Goal: Find specific page/section: Find specific page/section

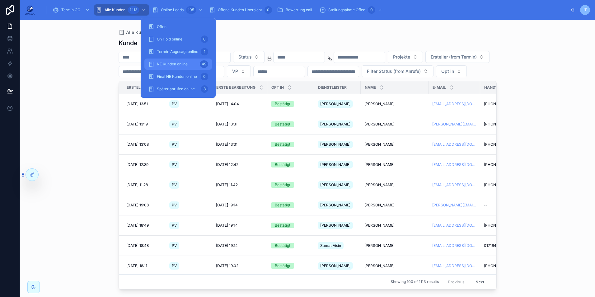
click at [190, 63] on div "NE Kunden online 49" at bounding box center [178, 64] width 60 height 10
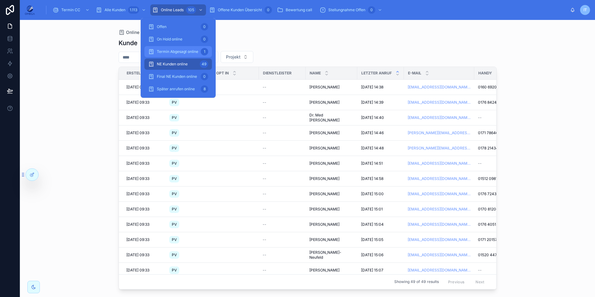
click at [191, 53] on span "Termin Abgesagt online" at bounding box center [177, 51] width 41 height 5
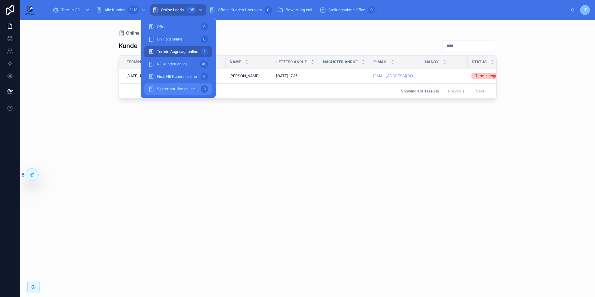
click at [192, 87] on span "Später anrufen online" at bounding box center [176, 88] width 38 height 5
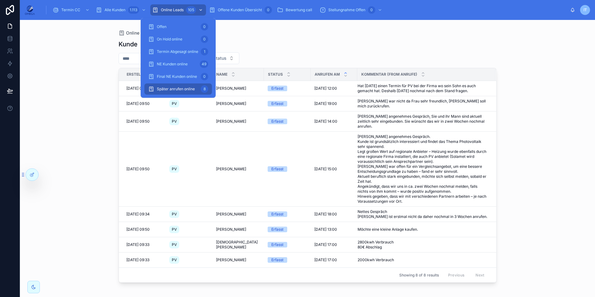
click at [179, 7] on div "Online Leads 105" at bounding box center [178, 10] width 52 height 10
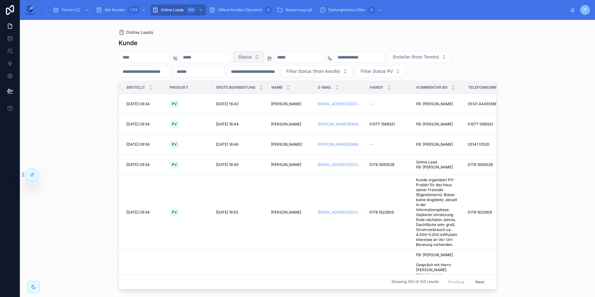
click at [252, 54] on span "Status" at bounding box center [244, 57] width 13 height 6
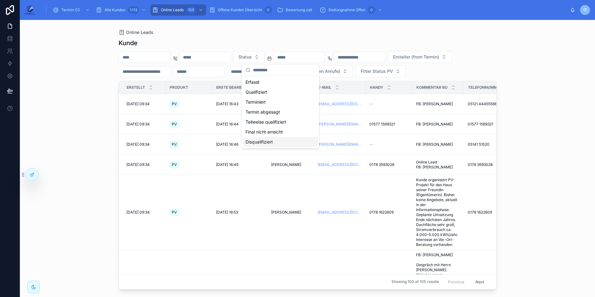
click at [262, 139] on div "Disqualifiziert" at bounding box center [280, 142] width 75 height 10
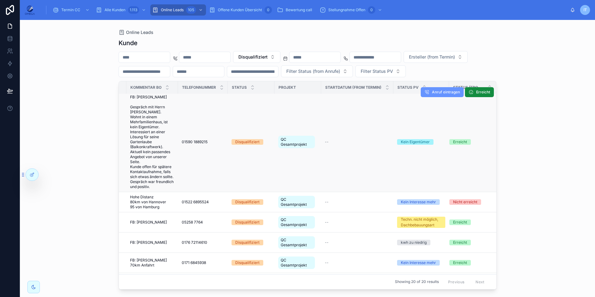
scroll to position [0, 296]
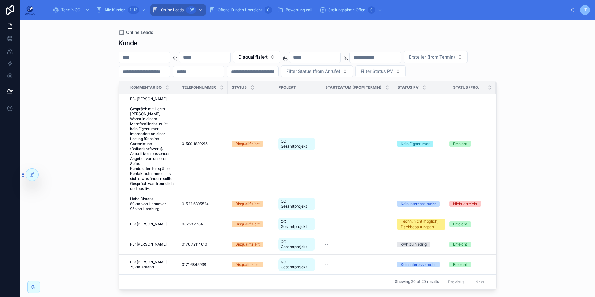
click at [287, 47] on div "Kunde" at bounding box center [307, 43] width 378 height 9
click at [280, 53] on button "Disqualifiziert" at bounding box center [256, 57] width 47 height 12
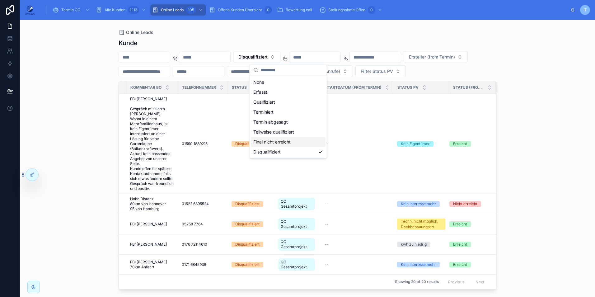
click at [297, 142] on div "Final nicht erreicht" at bounding box center [288, 142] width 75 height 10
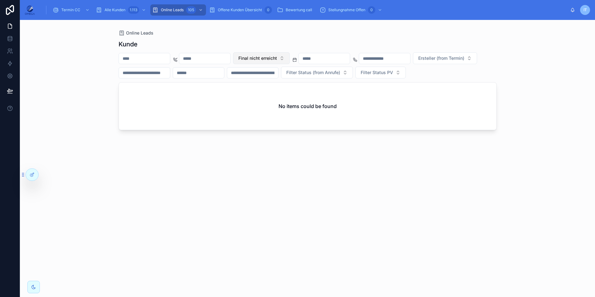
click at [290, 61] on button "Final nicht erreicht" at bounding box center [261, 58] width 57 height 12
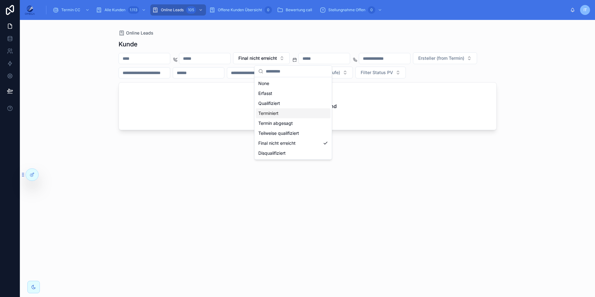
click at [287, 111] on div "Terminiert" at bounding box center [293, 113] width 75 height 10
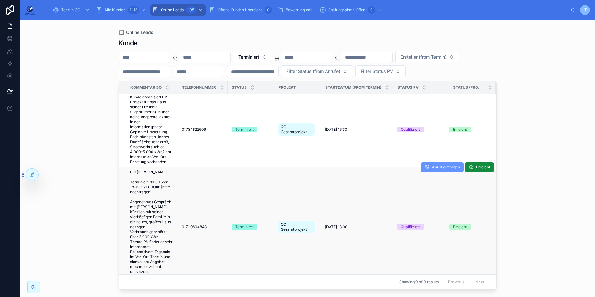
scroll to position [0, 291]
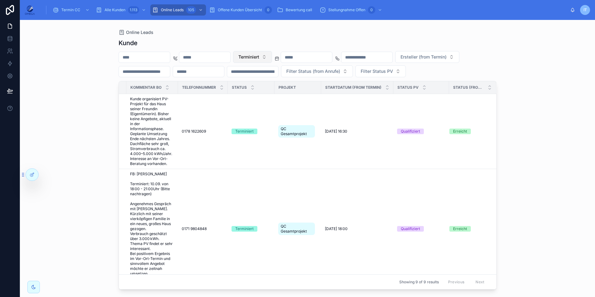
click at [259, 59] on span "Terminiert" at bounding box center [248, 57] width 21 height 6
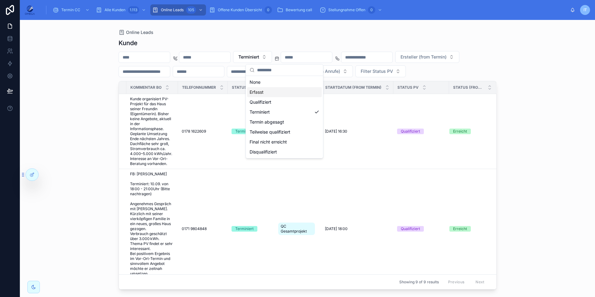
click at [257, 34] on div "Online Leads" at bounding box center [307, 32] width 378 height 5
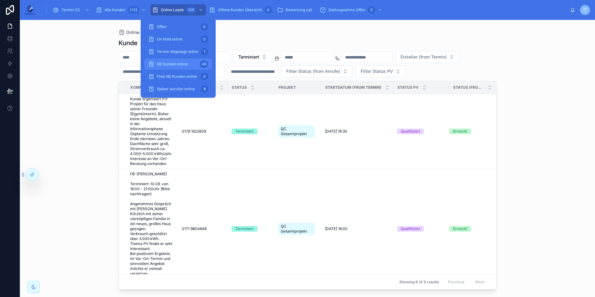
click at [190, 66] on div "NE Kunden online 49" at bounding box center [178, 64] width 60 height 10
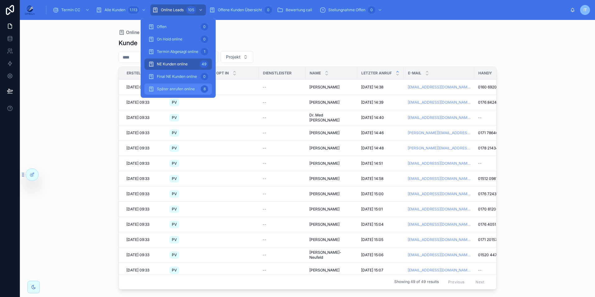
click at [185, 89] on span "Später anrufen online" at bounding box center [176, 88] width 38 height 5
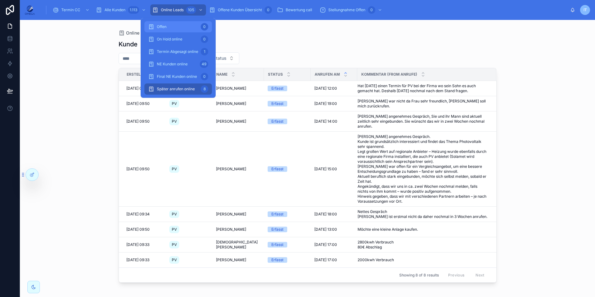
drag, startPoint x: 179, startPoint y: 9, endPoint x: 197, endPoint y: 24, distance: 23.1
click at [179, 9] on span "Online Leads" at bounding box center [172, 9] width 23 height 5
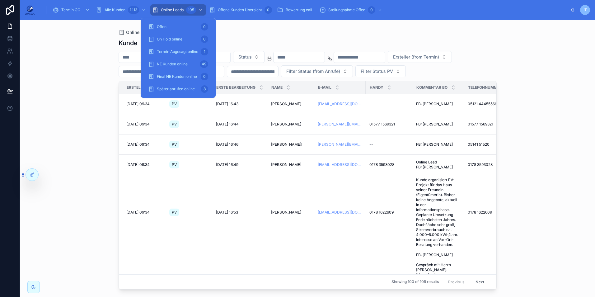
click at [329, 77] on div "Status Ersteller (from Termin) Filter Status (from Anrufe) Filter Status PV" at bounding box center [307, 64] width 378 height 26
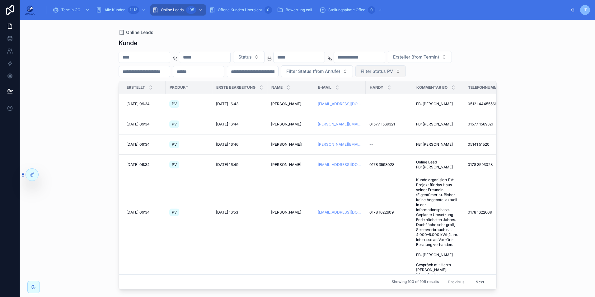
click at [360, 74] on span "Filter Status PV" at bounding box center [376, 71] width 32 height 6
type input "**"
click at [142, 111] on div "Rücksprache IT" at bounding box center [143, 111] width 75 height 10
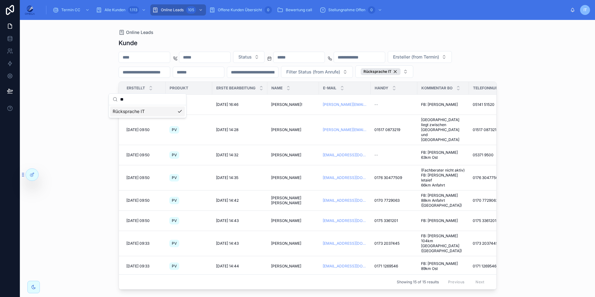
click at [554, 178] on div "Online Leads Kunde Status Ersteller (from Termin) Filter Status (from Anrufe) R…" at bounding box center [307, 158] width 575 height 277
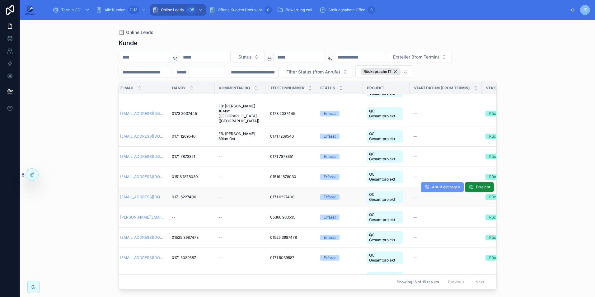
scroll to position [142, 202]
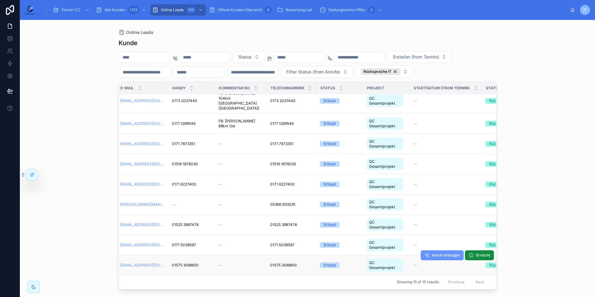
click at [286, 262] on span "01575 3088610" at bounding box center [283, 264] width 27 height 5
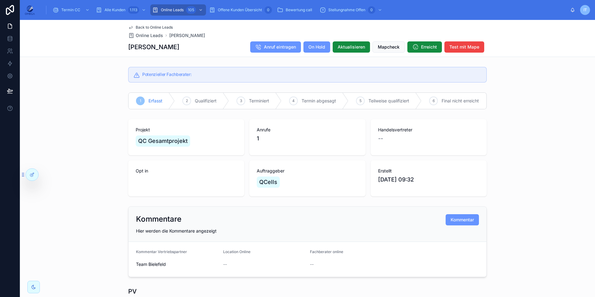
click at [156, 27] on span "Back to Online Leads" at bounding box center [154, 27] width 37 height 5
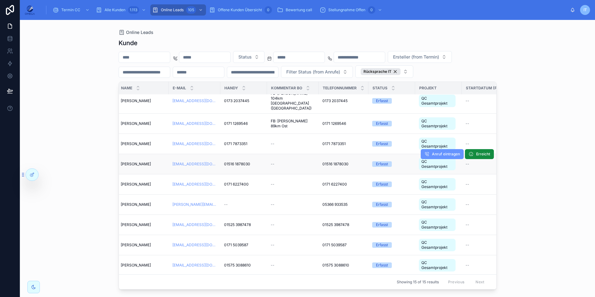
scroll to position [142, 62]
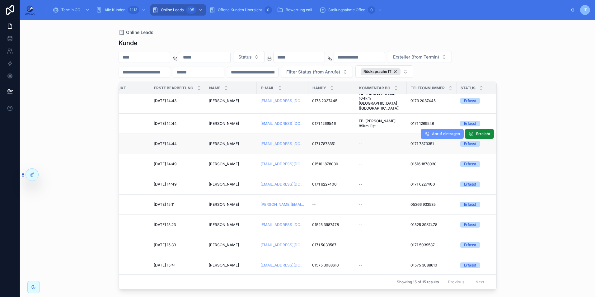
click at [225, 141] on span "[PERSON_NAME]" at bounding box center [224, 143] width 30 height 5
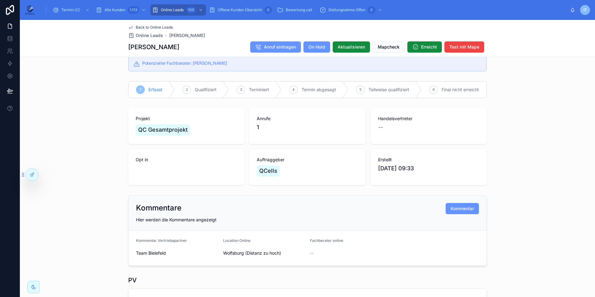
scroll to position [31, 0]
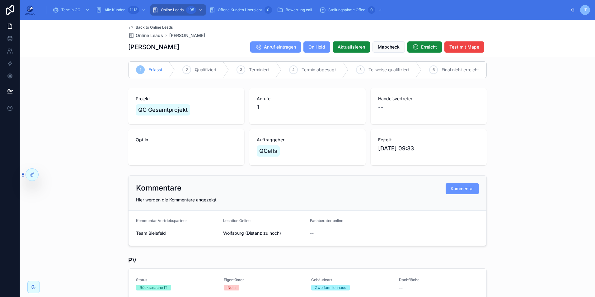
click at [154, 29] on span "Back to Online Leads" at bounding box center [154, 27] width 37 height 5
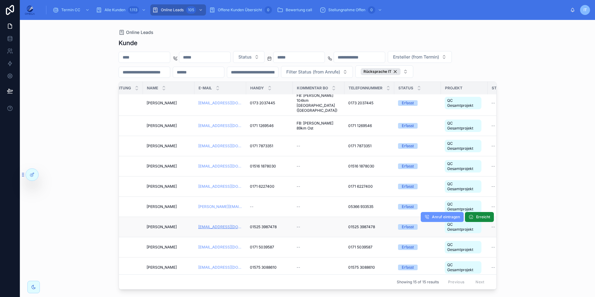
scroll to position [142, 124]
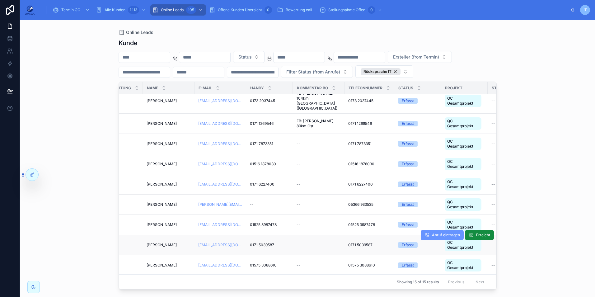
click at [159, 242] on span "[PERSON_NAME]" at bounding box center [161, 244] width 30 height 5
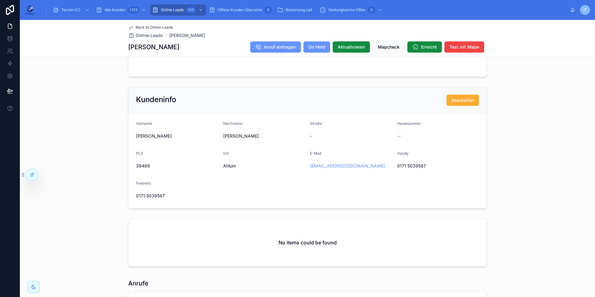
scroll to position [373, 0]
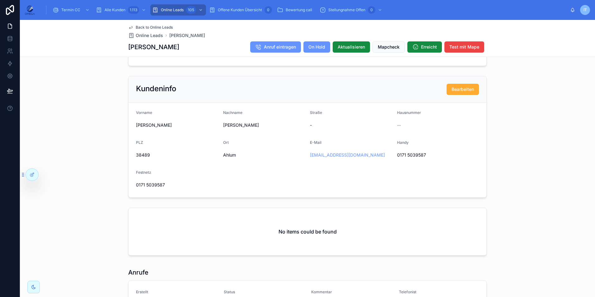
click at [226, 158] on span "Ahlum" at bounding box center [264, 155] width 82 height 6
drag, startPoint x: 226, startPoint y: 160, endPoint x: 210, endPoint y: 178, distance: 24.7
click at [210, 177] on div "Festnetz" at bounding box center [177, 173] width 82 height 7
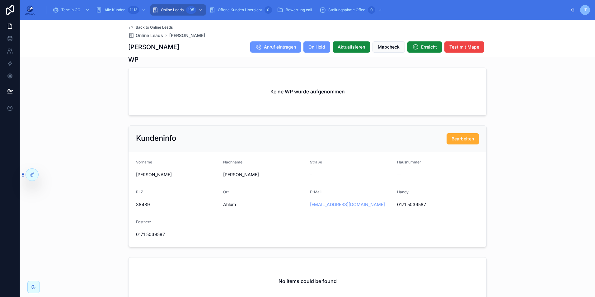
scroll to position [0, 0]
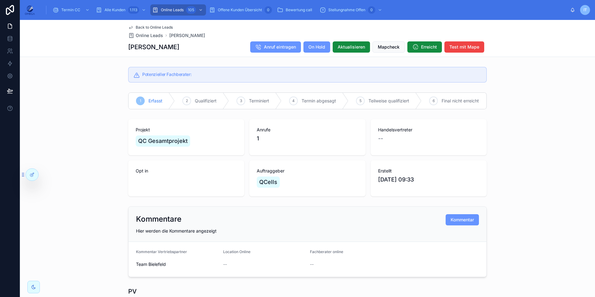
click at [153, 26] on span "Back to Online Leads" at bounding box center [154, 27] width 37 height 5
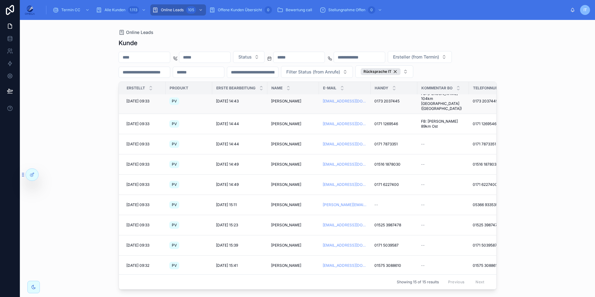
scroll to position [142, 0]
click at [288, 262] on span "[PERSON_NAME]" at bounding box center [286, 264] width 30 height 5
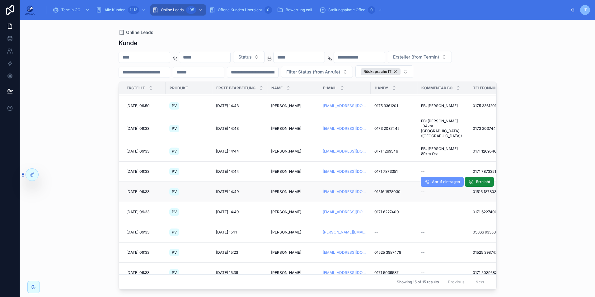
scroll to position [124, 0]
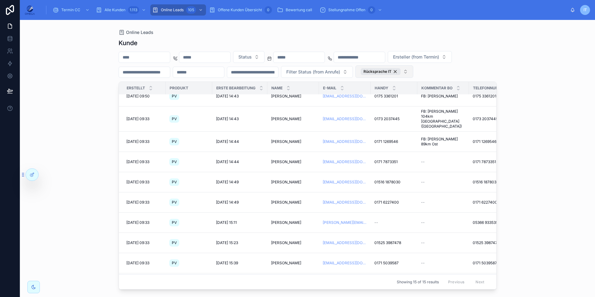
drag, startPoint x: 159, startPoint y: 87, endPoint x: 163, endPoint y: 84, distance: 4.7
click at [360, 75] on div "Rücksprache IT" at bounding box center [380, 71] width 40 height 7
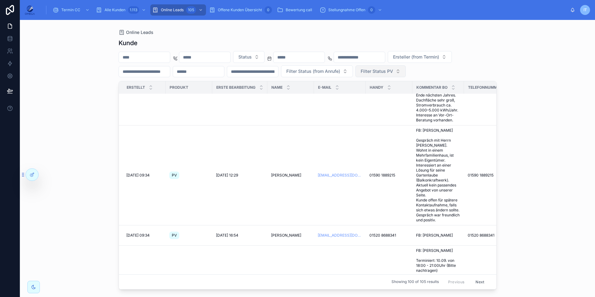
scroll to position [259, 0]
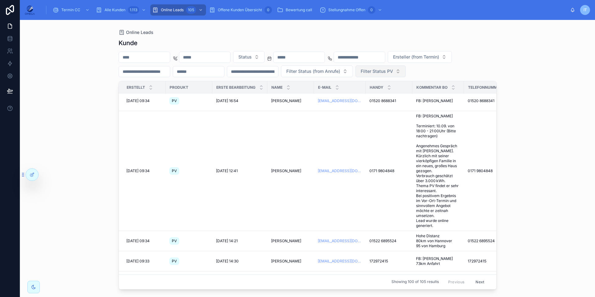
click at [355, 77] on button "Filter Status PV" at bounding box center [380, 71] width 50 height 12
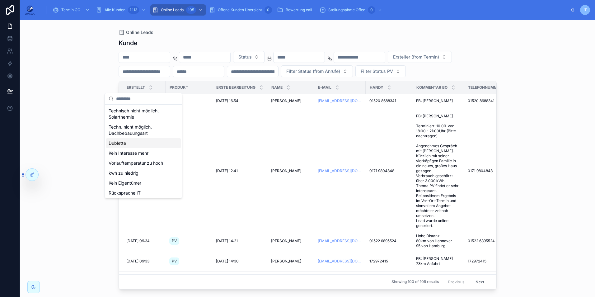
click at [133, 144] on div "Dublette" at bounding box center [143, 143] width 75 height 10
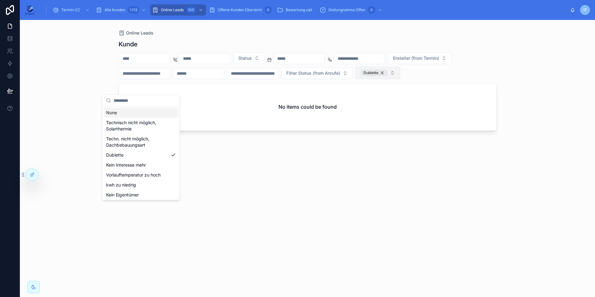
click at [360, 76] on div "Dublette" at bounding box center [373, 72] width 27 height 7
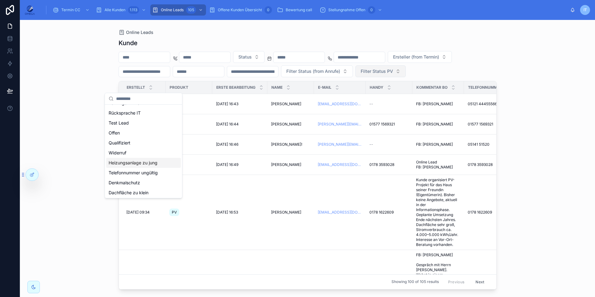
scroll to position [81, 0]
click at [263, 77] on div "Status Ersteller (from Termin) Filter Status (from Anrufe) Filter Status PV" at bounding box center [307, 64] width 378 height 26
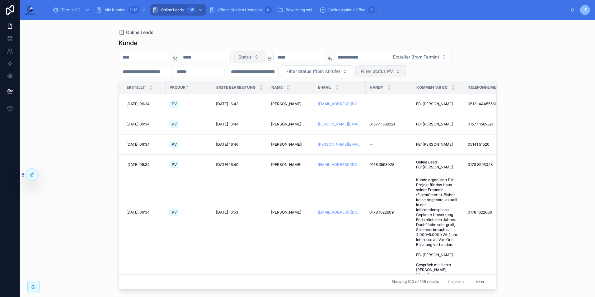
click at [264, 61] on button "Status" at bounding box center [248, 57] width 31 height 12
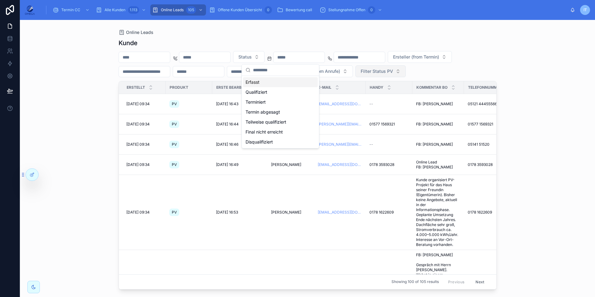
click at [269, 83] on div "Erfasst" at bounding box center [280, 82] width 75 height 10
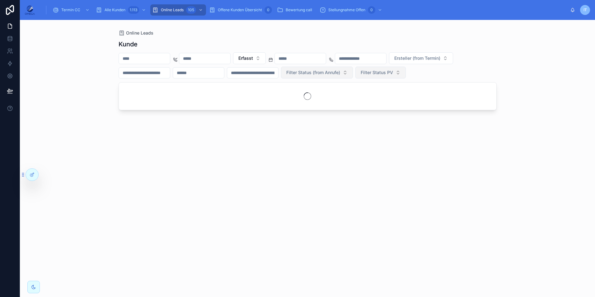
click at [340, 73] on span "Filter Status (from Anrufe)" at bounding box center [313, 72] width 54 height 6
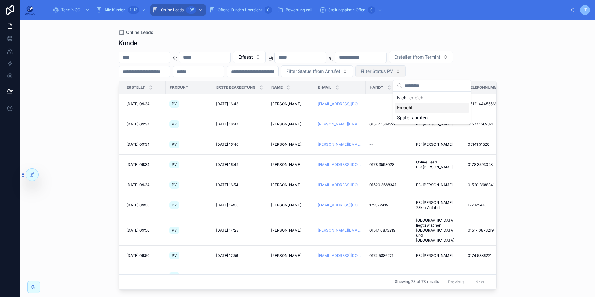
click at [412, 108] on div "Erreicht" at bounding box center [431, 108] width 75 height 10
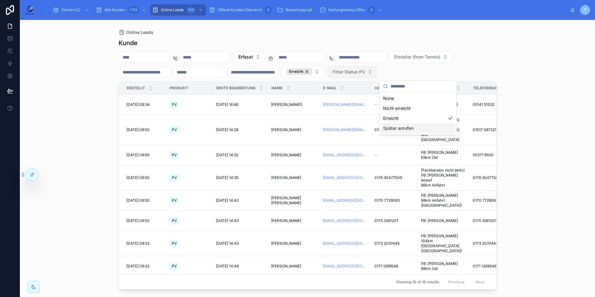
click at [558, 177] on div "Online Leads Kunde Erfasst Ersteller (from Termin) Erreicht Filter Status PV Er…" at bounding box center [307, 158] width 575 height 277
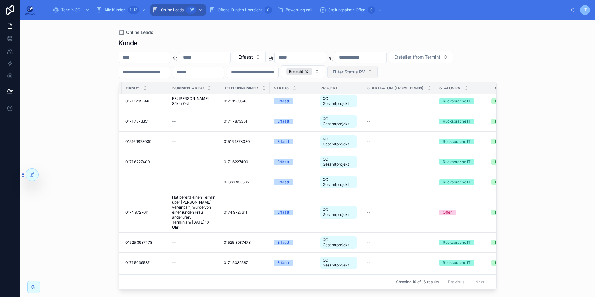
scroll to position [168, 249]
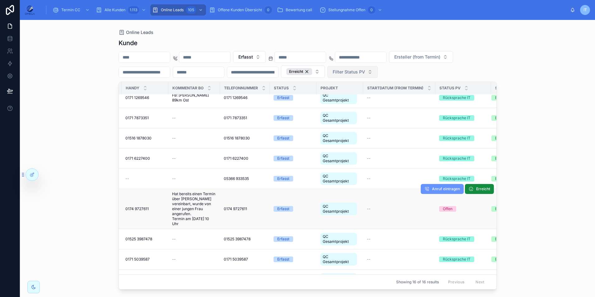
click at [347, 204] on span "QC Gesamtprojekt" at bounding box center [338, 209] width 32 height 10
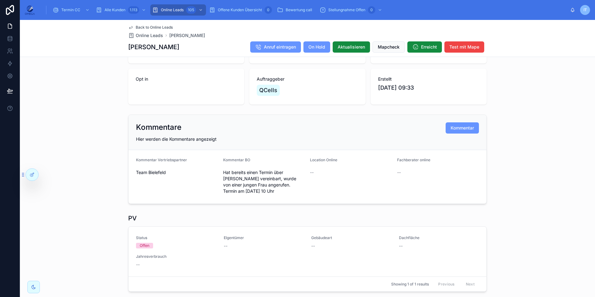
scroll to position [93, 0]
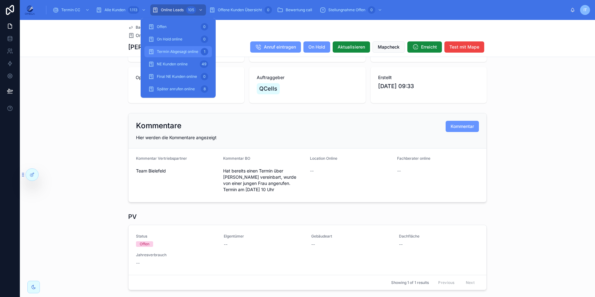
drag, startPoint x: 177, startPoint y: 9, endPoint x: 197, endPoint y: 57, distance: 51.8
click at [177, 9] on span "Online Leads" at bounding box center [172, 9] width 23 height 5
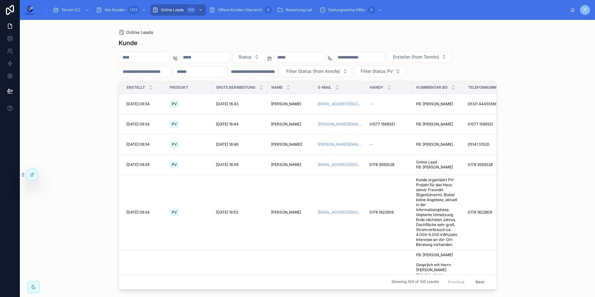
click at [110, 56] on div "Online Leads Kunde Status Ersteller (from Termin) Filter Status (from Anrufe) F…" at bounding box center [308, 154] width 398 height 269
click at [143, 61] on input "text" at bounding box center [144, 57] width 51 height 9
paste input "****"
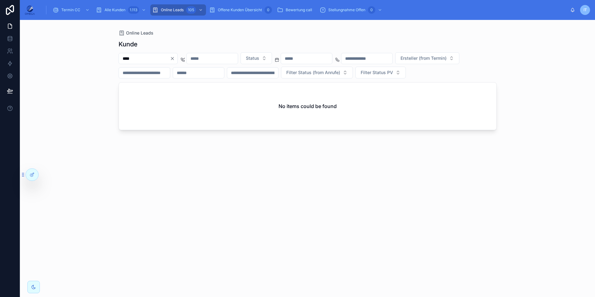
type input "****"
click at [175, 60] on icon "Clear" at bounding box center [172, 58] width 5 height 5
